Goal: Task Accomplishment & Management: Complete application form

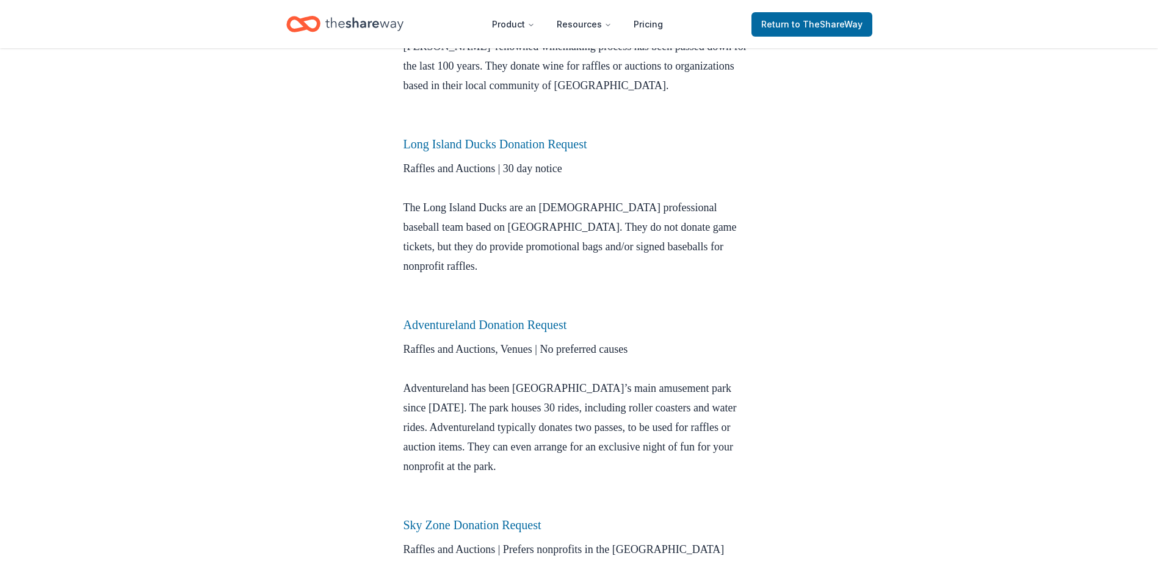
scroll to position [855, 0]
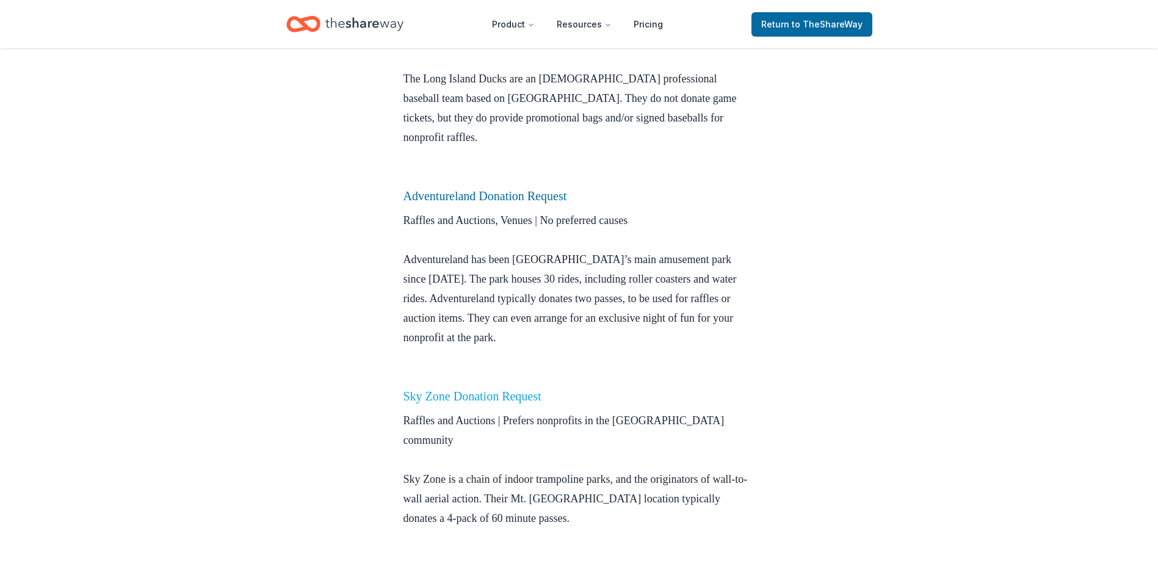
drag, startPoint x: 483, startPoint y: 368, endPoint x: 491, endPoint y: 377, distance: 12.5
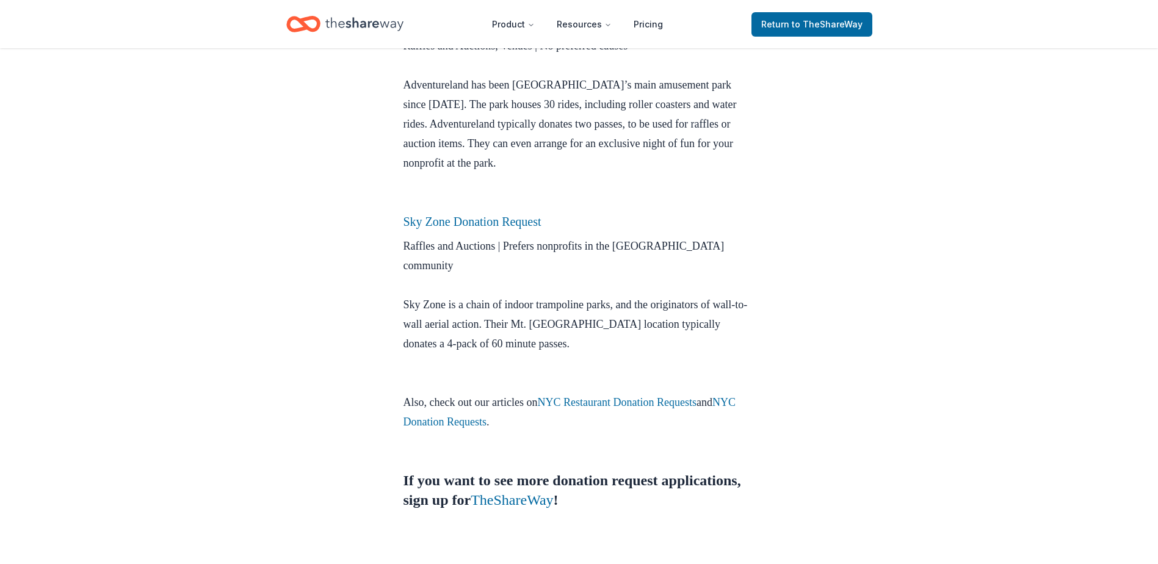
scroll to position [1038, 0]
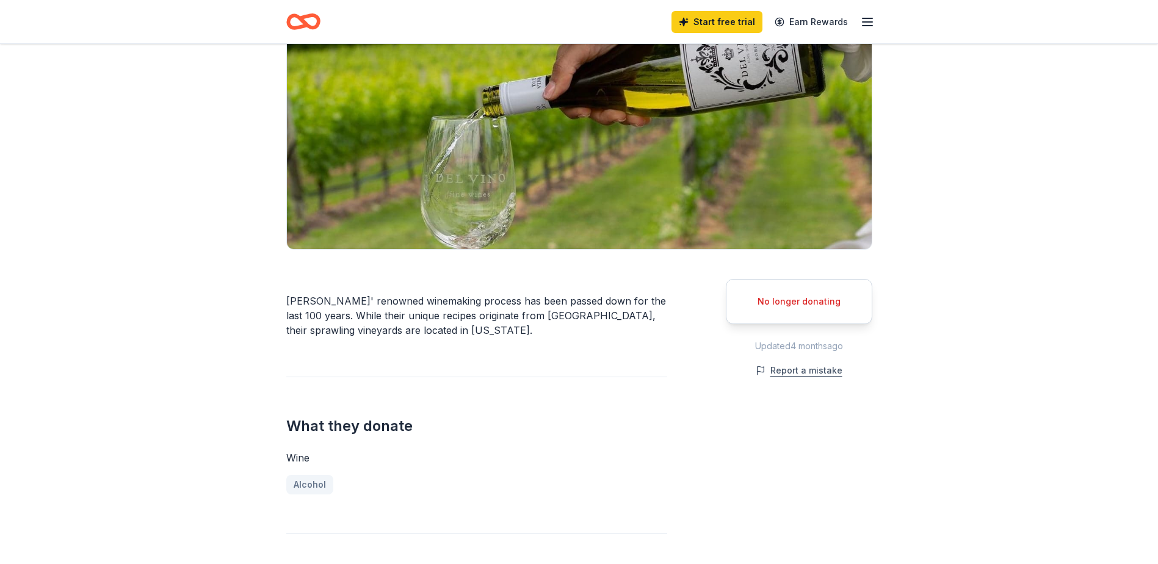
scroll to position [122, 0]
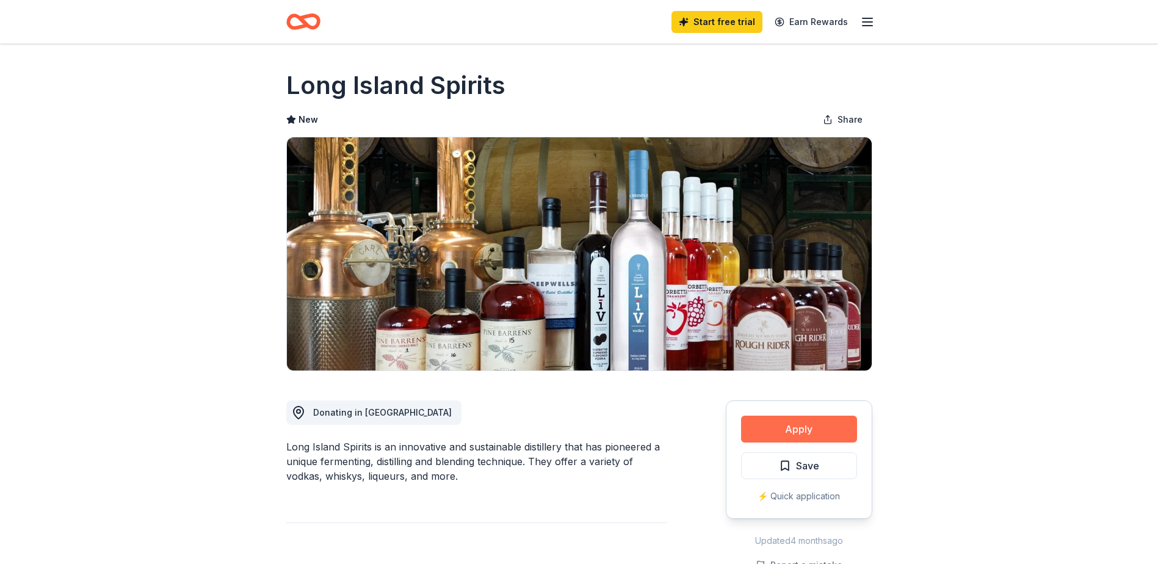
click at [833, 430] on button "Apply" at bounding box center [799, 429] width 116 height 27
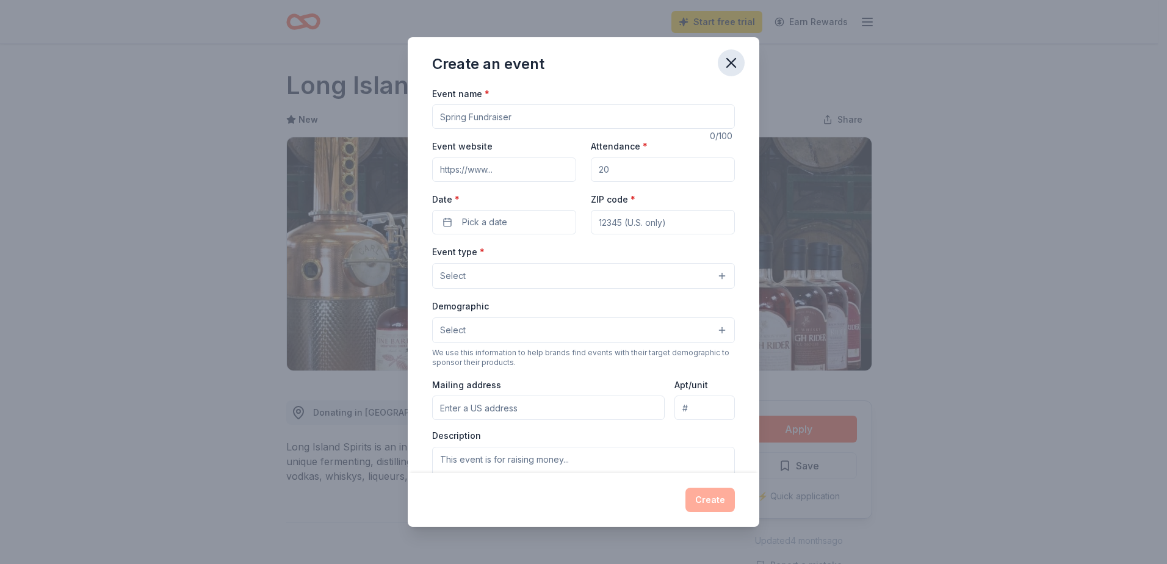
click at [732, 62] on icon "button" at bounding box center [731, 63] width 9 height 9
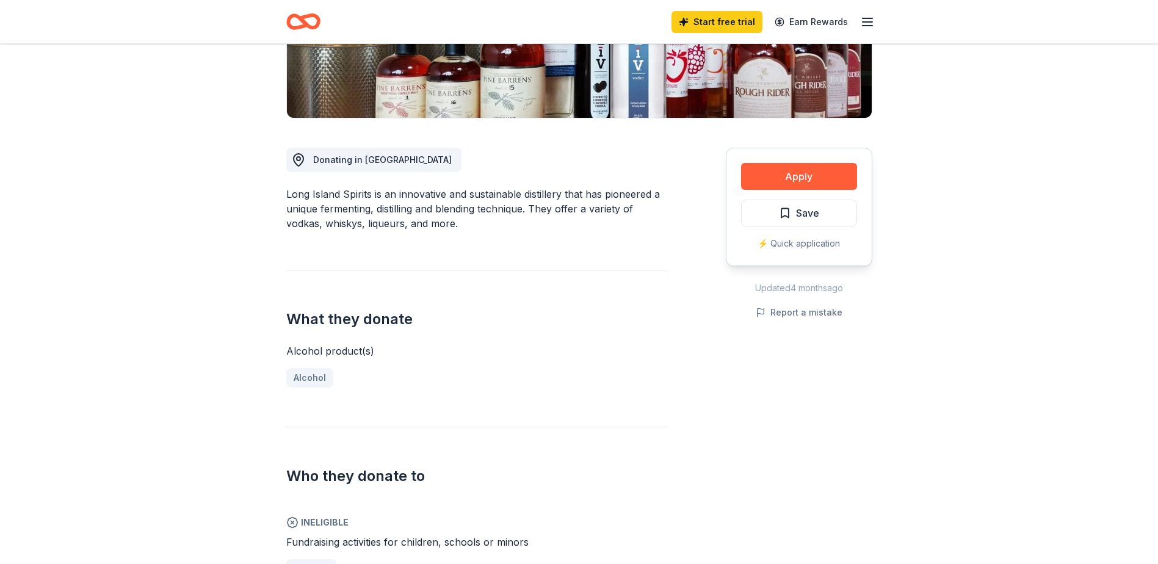
scroll to position [244, 0]
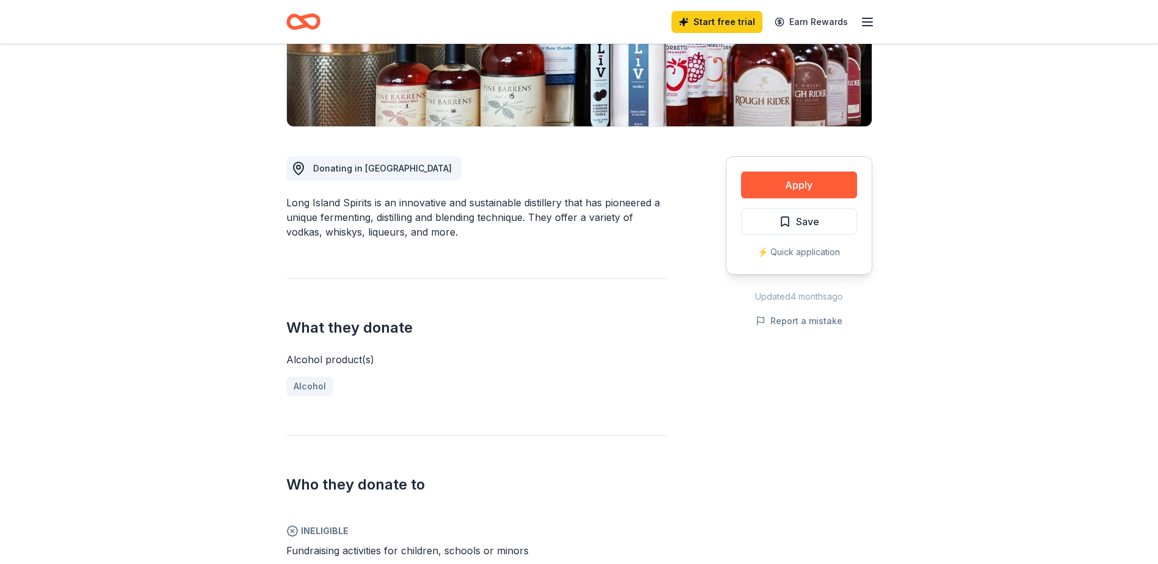
drag, startPoint x: 370, startPoint y: 200, endPoint x: 339, endPoint y: 205, distance: 30.9
click at [340, 205] on div "Long Island Spirits is an innovative and sustainable distillery that has pionee…" at bounding box center [476, 217] width 381 height 44
click at [339, 205] on div "Long Island Spirits is an innovative and sustainable distillery that has pionee…" at bounding box center [476, 217] width 381 height 44
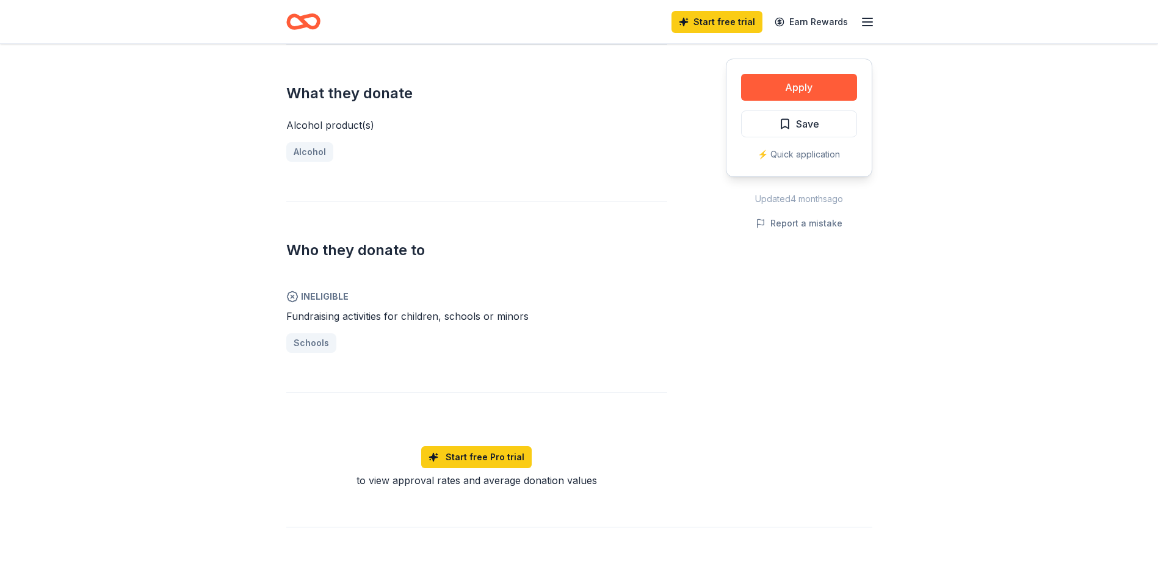
scroll to position [488, 0]
